Goal: Task Accomplishment & Management: Use online tool/utility

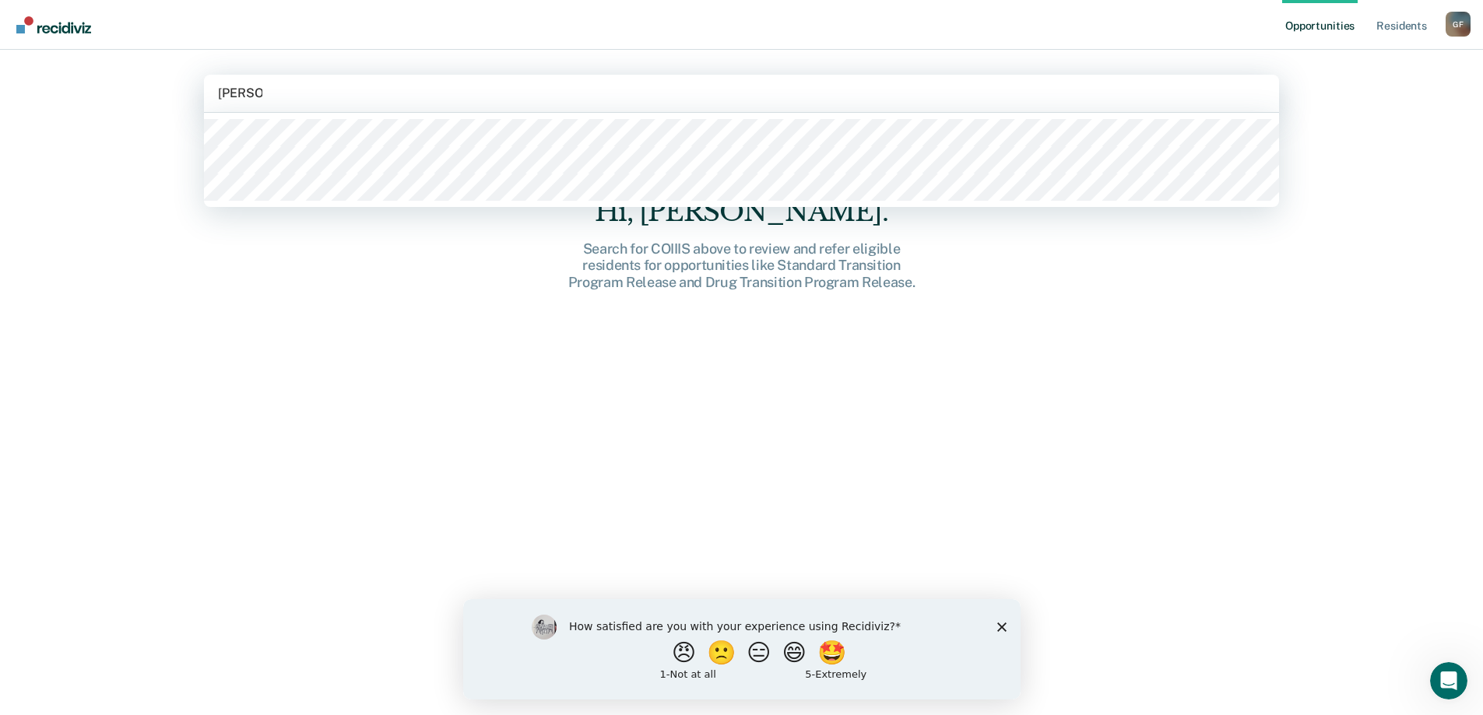
type input "[PERSON_NAME]"
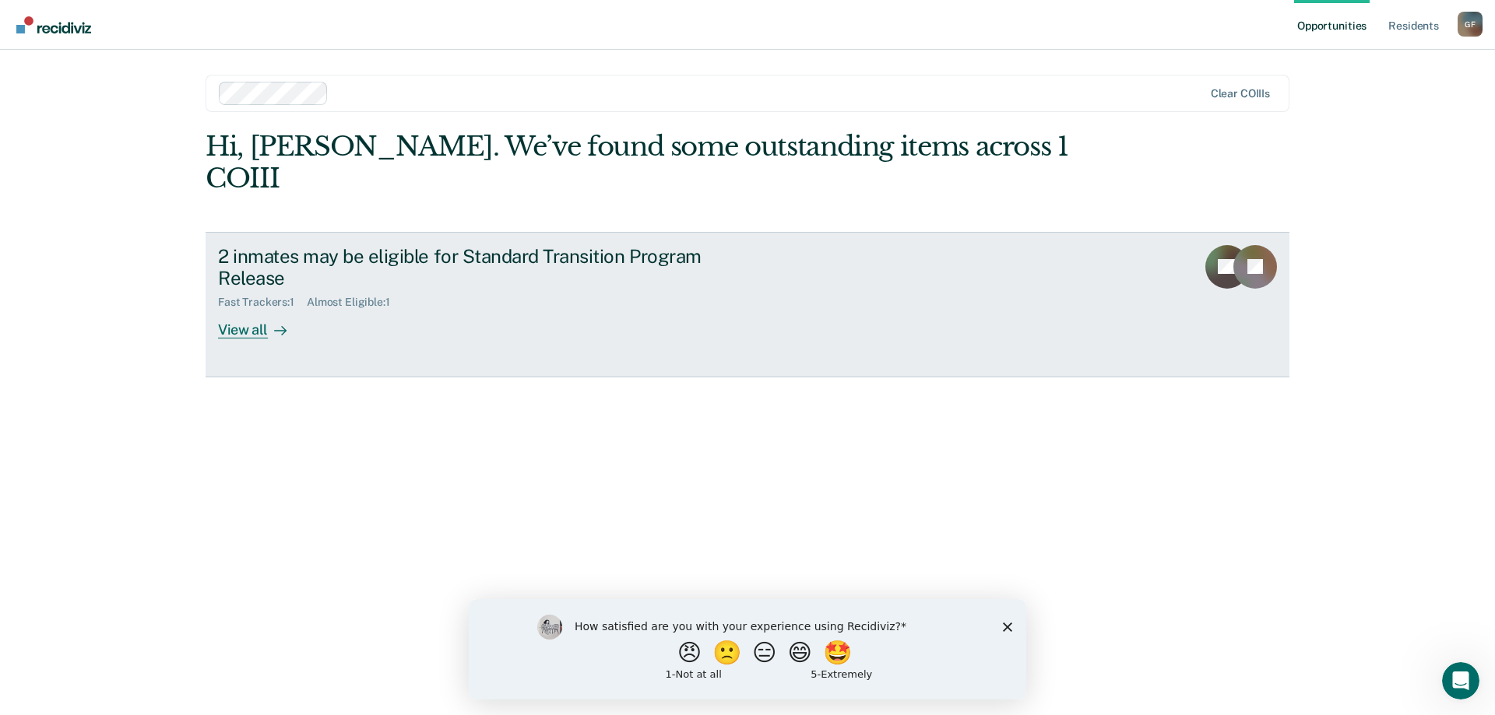
click at [245, 309] on div "View all" at bounding box center [261, 324] width 87 height 30
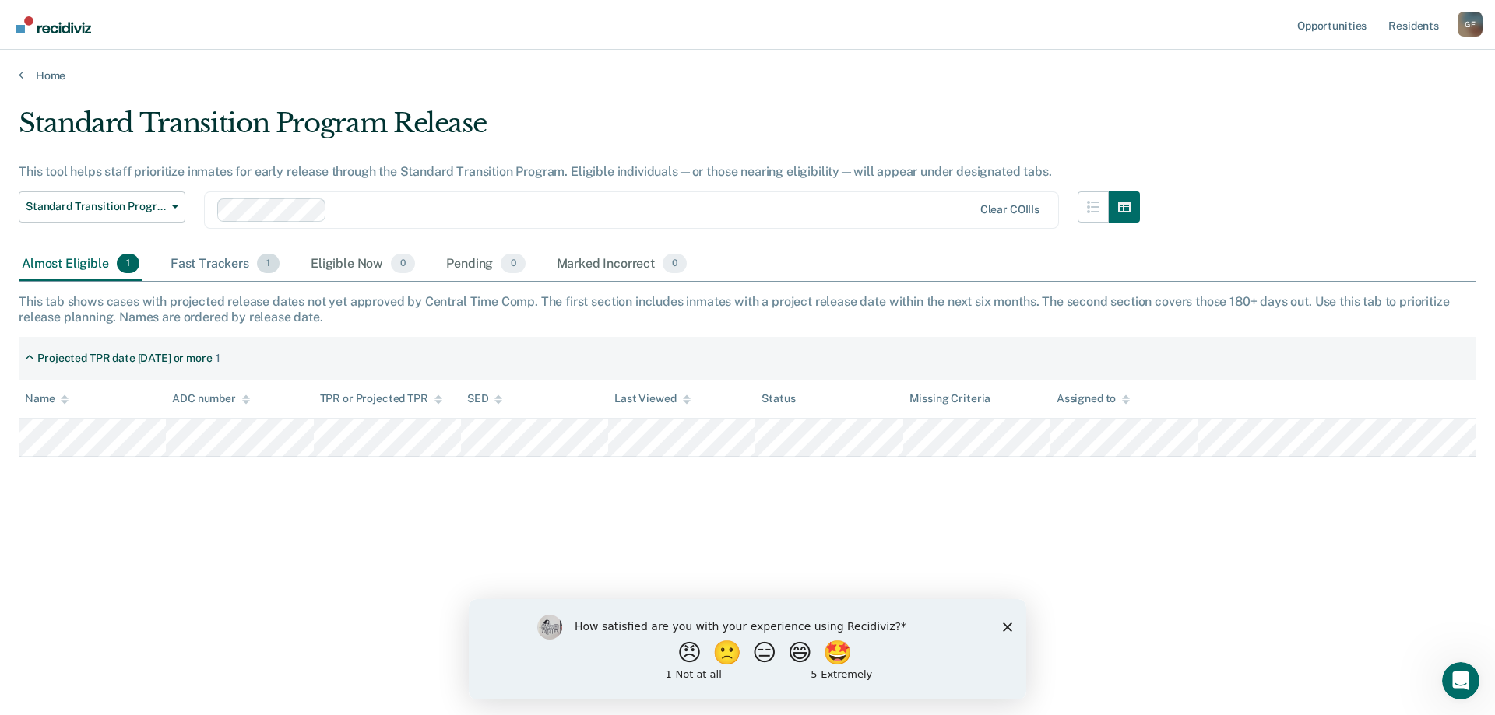
click at [188, 269] on div "Fast Trackers 1" at bounding box center [224, 265] width 115 height 34
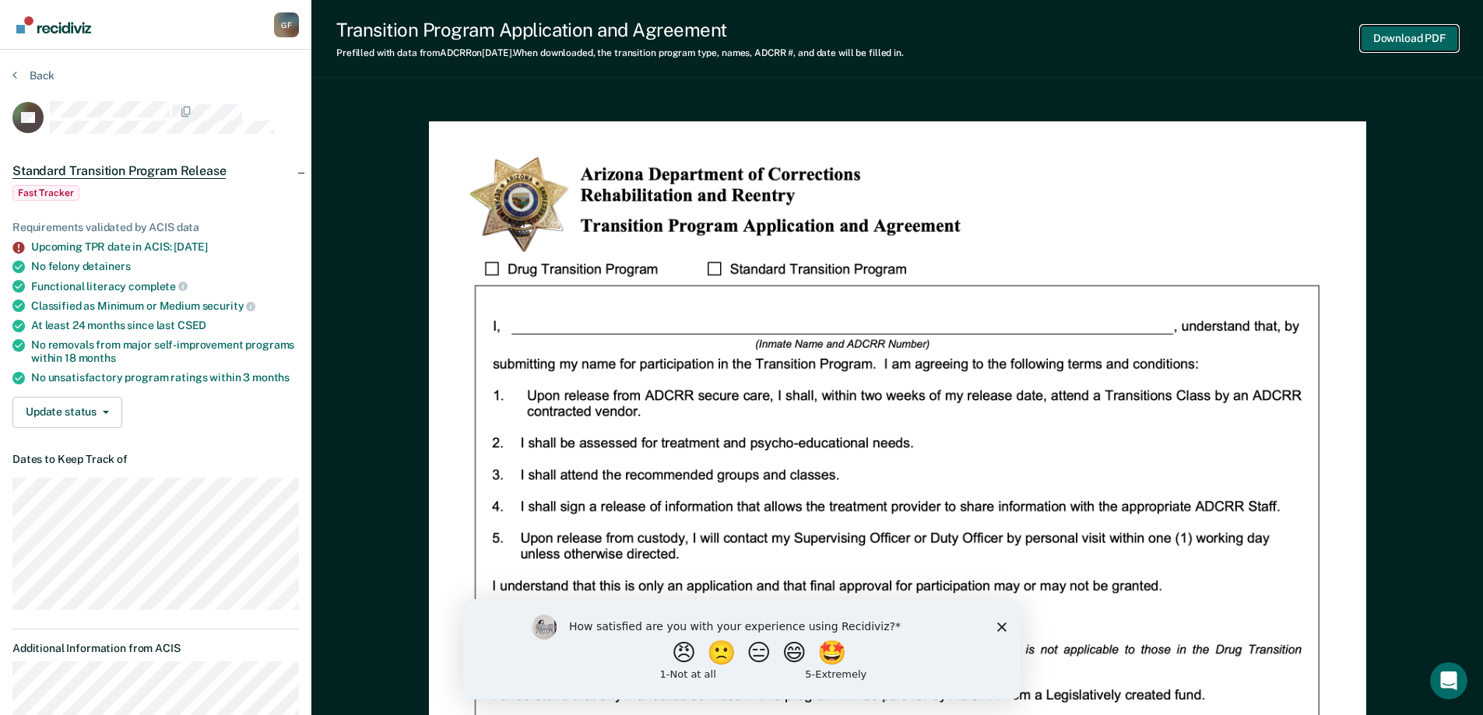
click at [1400, 44] on button "Download PDF" at bounding box center [1409, 39] width 97 height 26
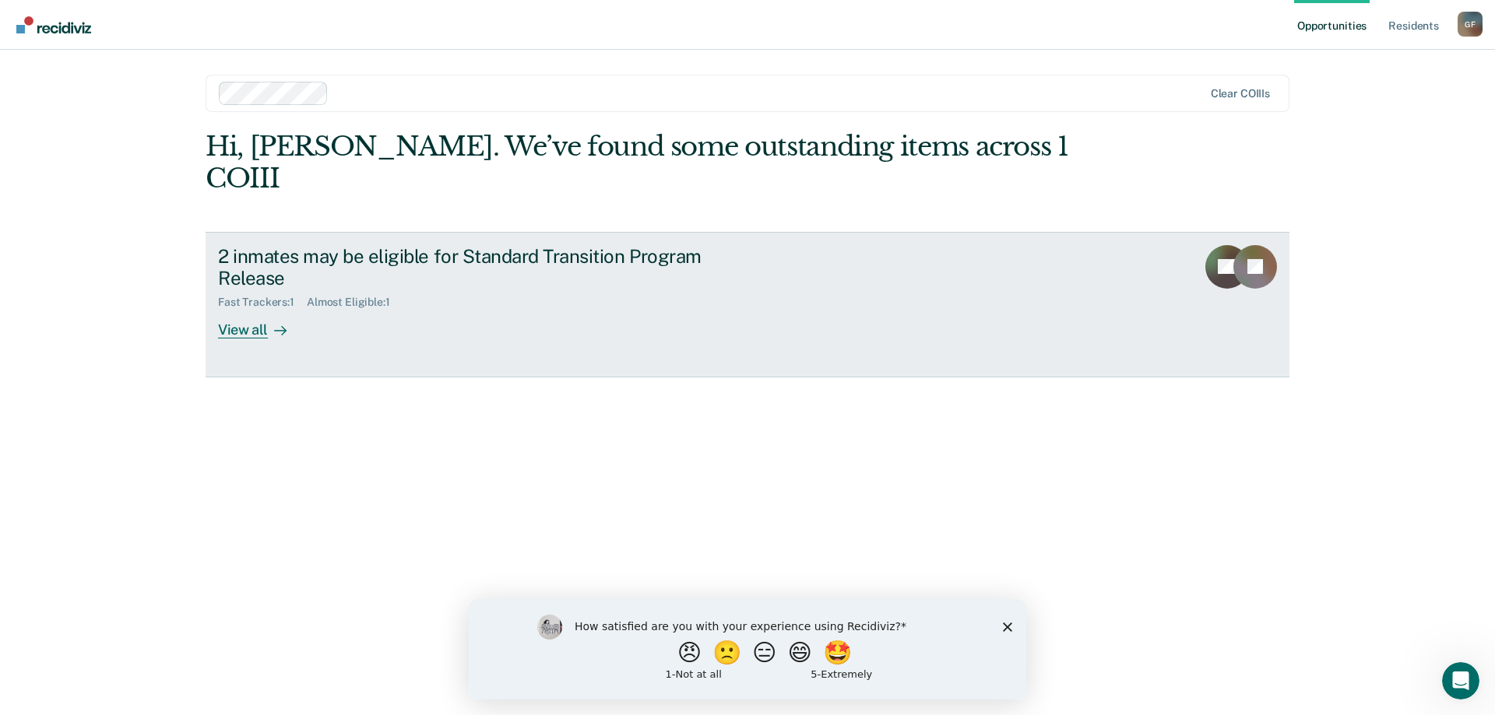
click at [244, 309] on div "View all" at bounding box center [261, 324] width 87 height 30
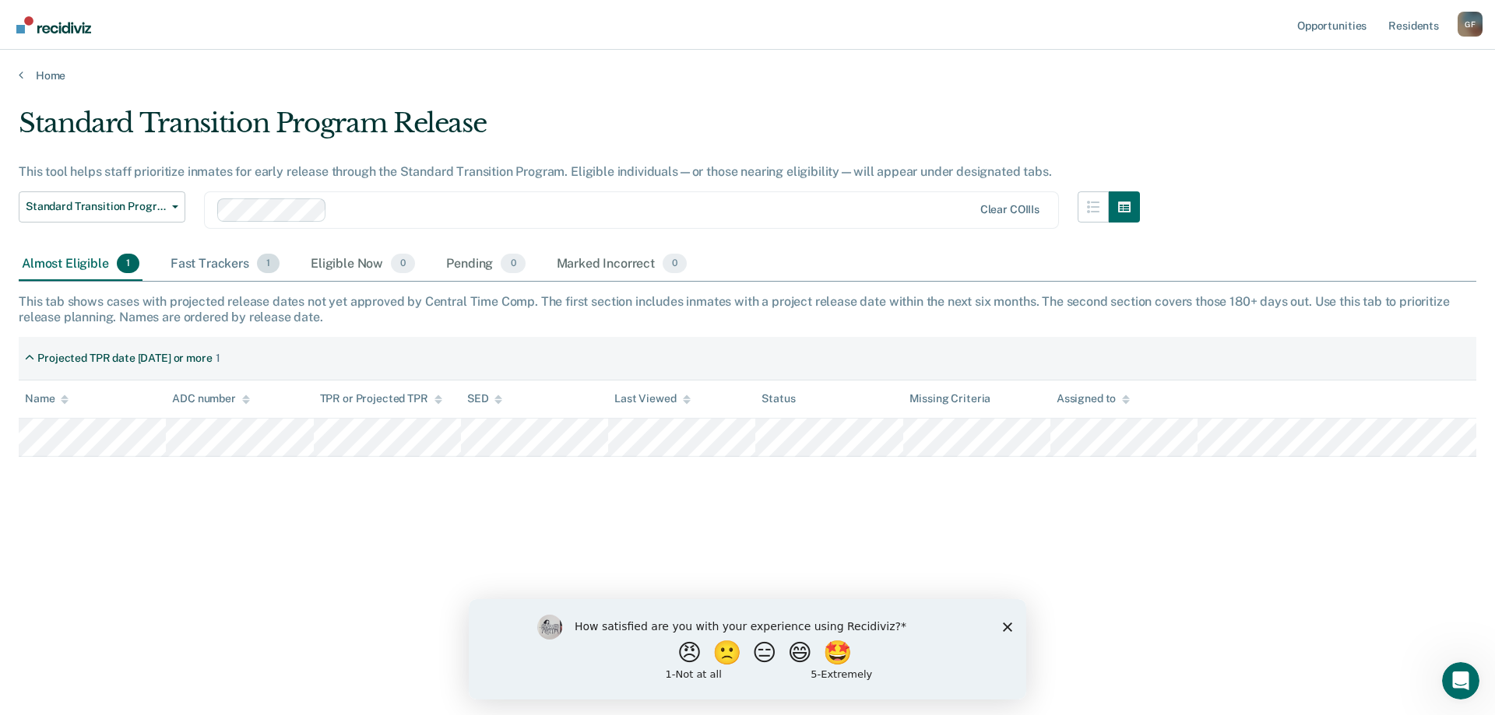
click at [241, 265] on div "Fast Trackers 1" at bounding box center [224, 265] width 115 height 34
